Goal: Transaction & Acquisition: Purchase product/service

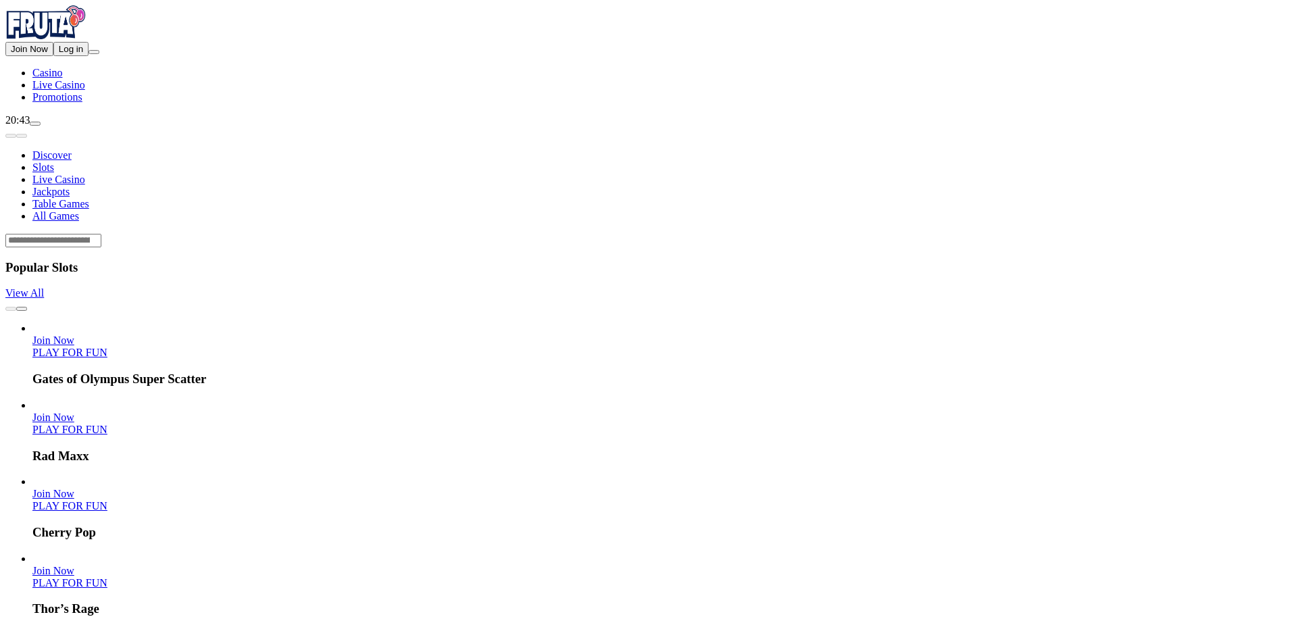
click at [54, 56] on button "Log in" at bounding box center [70, 49] width 35 height 14
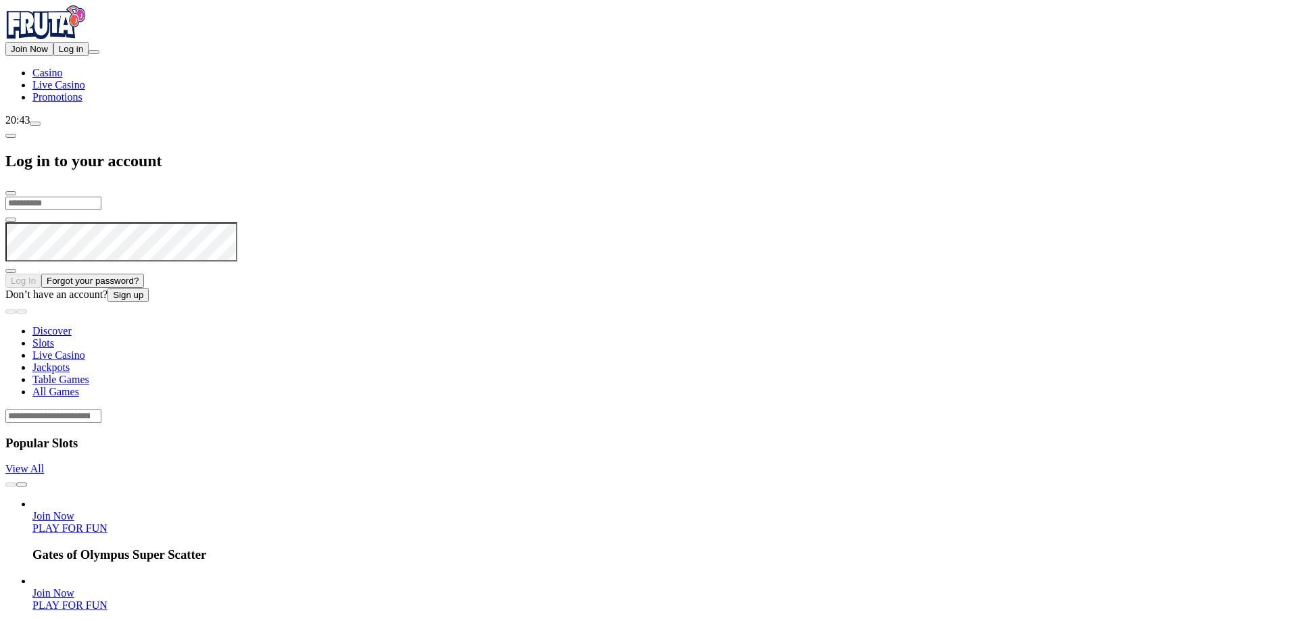
type input "**********"
click at [41, 272] on button "Log In" at bounding box center [23, 279] width 36 height 14
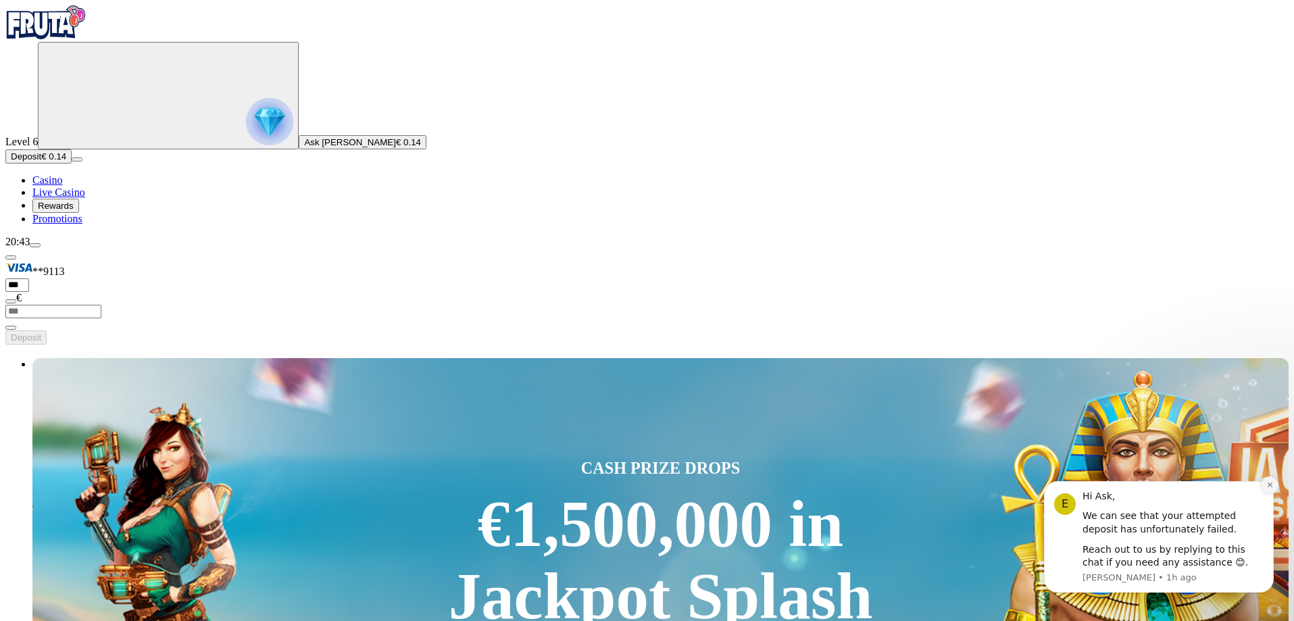
click at [1277, 485] on button "Dismiss notification" at bounding box center [1270, 486] width 18 height 18
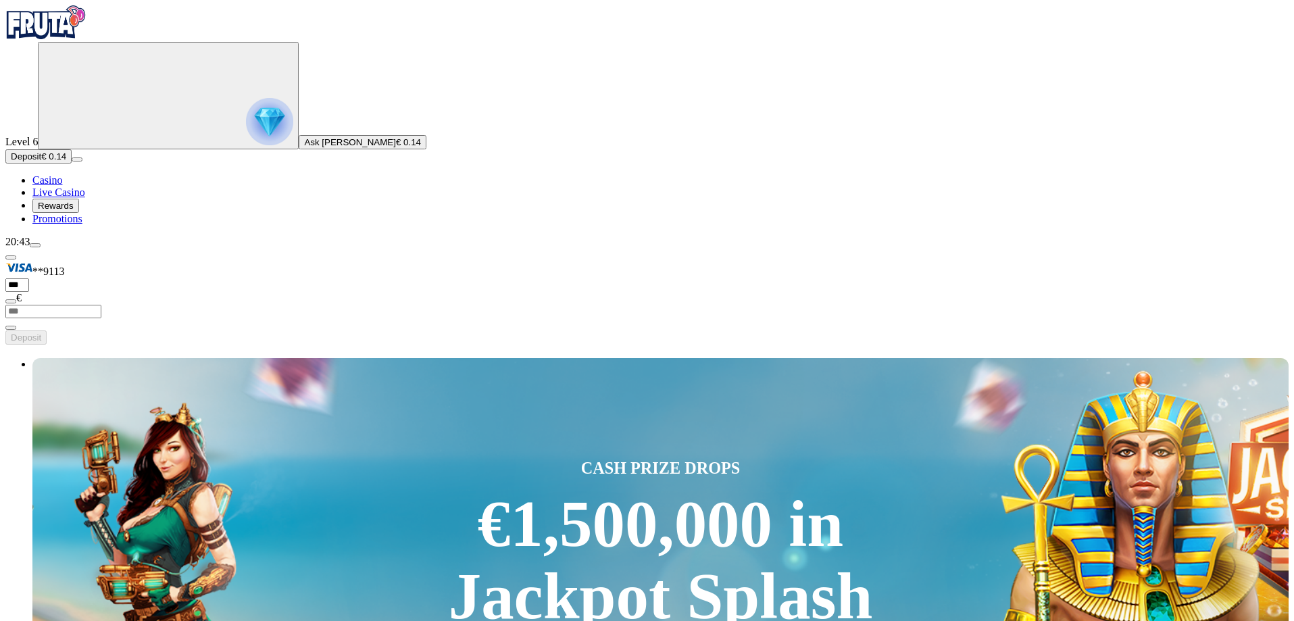
click at [72, 164] on button "Deposit € 0.14" at bounding box center [38, 156] width 66 height 14
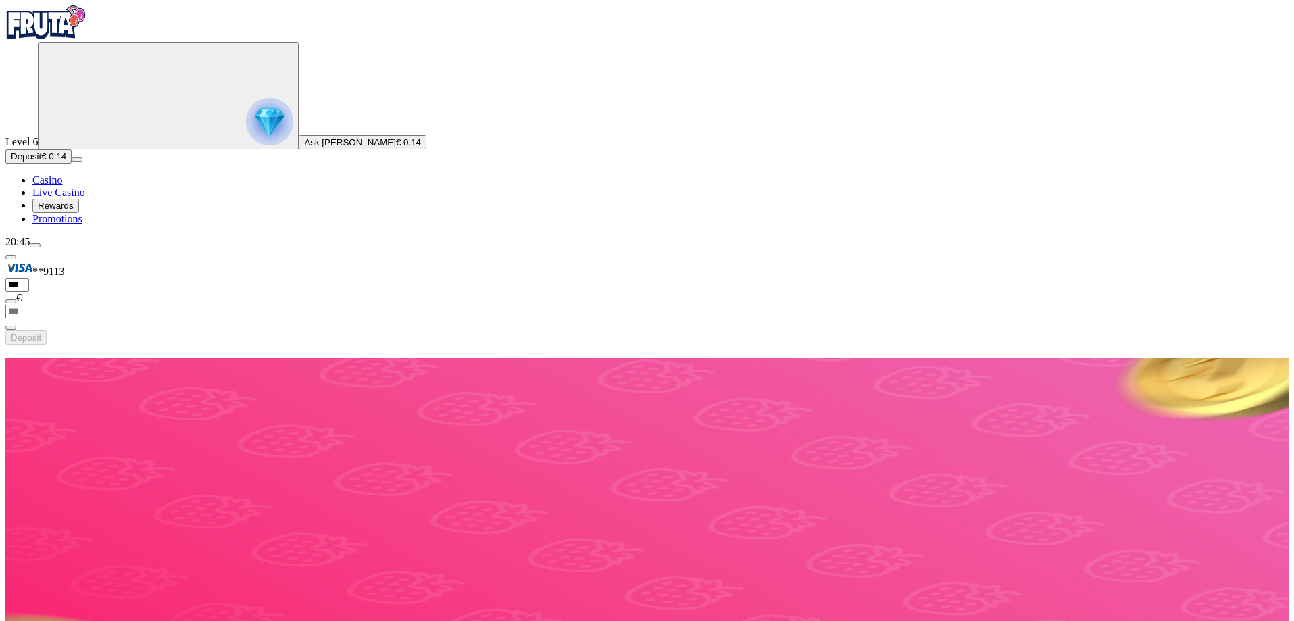
drag, startPoint x: 0, startPoint y: 0, endPoint x: 52, endPoint y: 251, distance: 256.1
click at [52, 164] on button "Deposit € 0.14" at bounding box center [38, 156] width 66 height 14
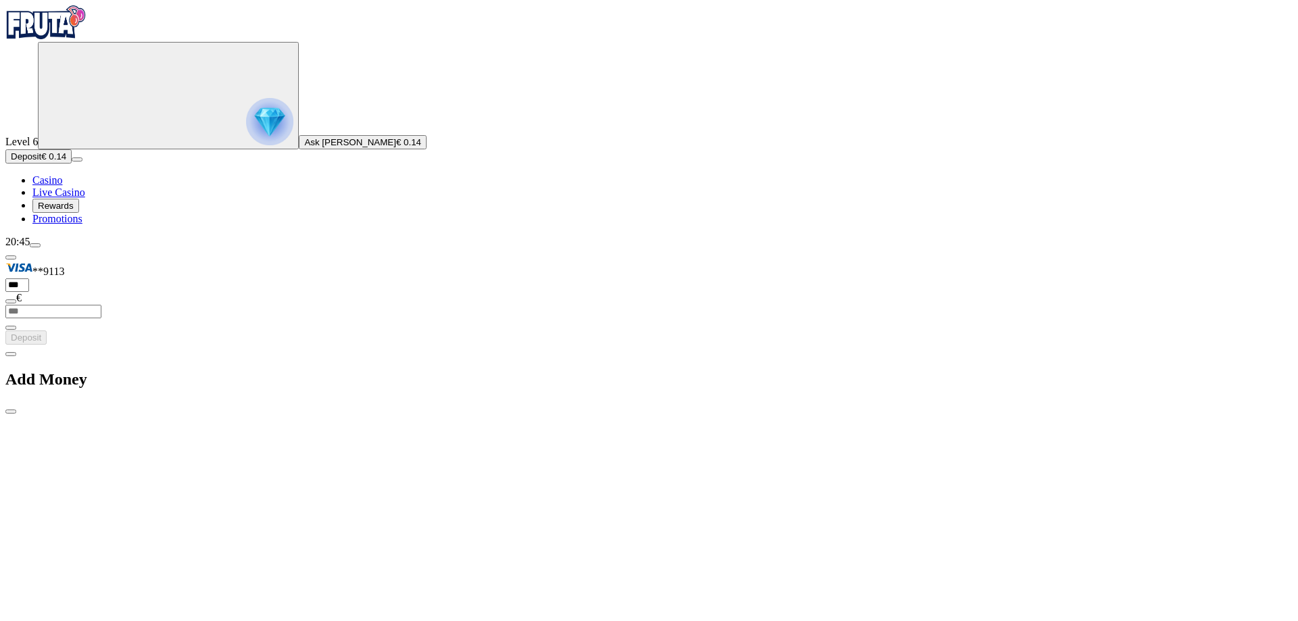
click at [35, 245] on span "menu icon" at bounding box center [35, 245] width 0 height 0
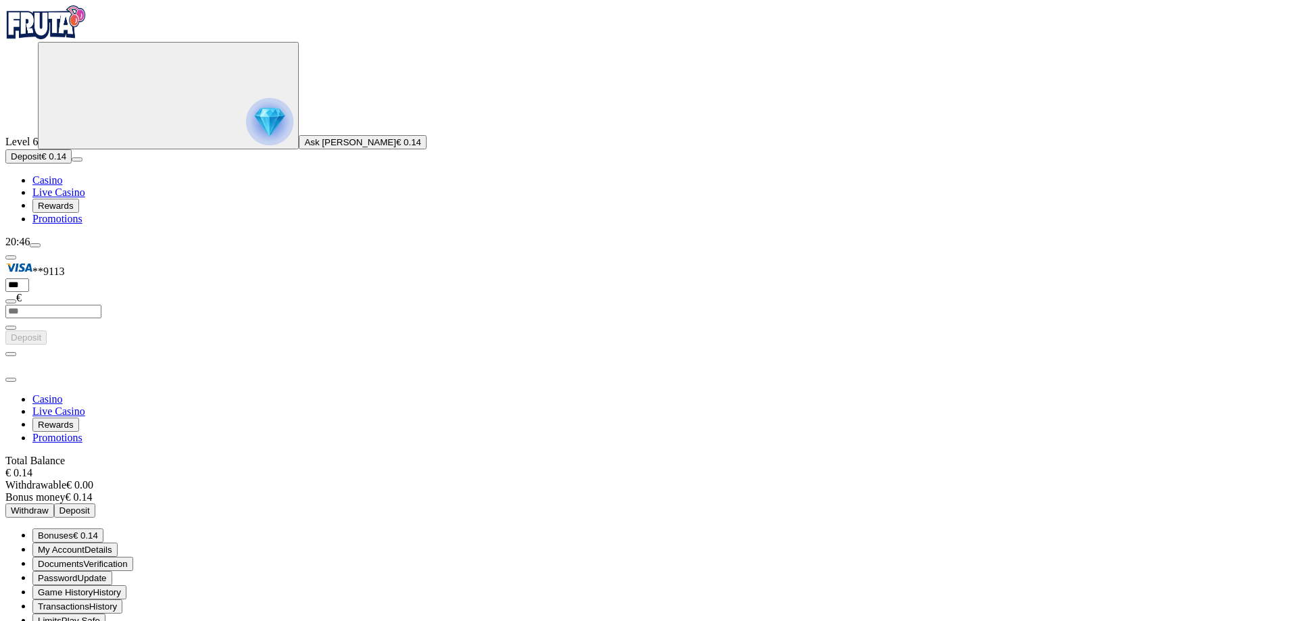
click at [72, 164] on button "Deposit € 0.14" at bounding box center [38, 156] width 66 height 14
